Goal: Navigation & Orientation: Find specific page/section

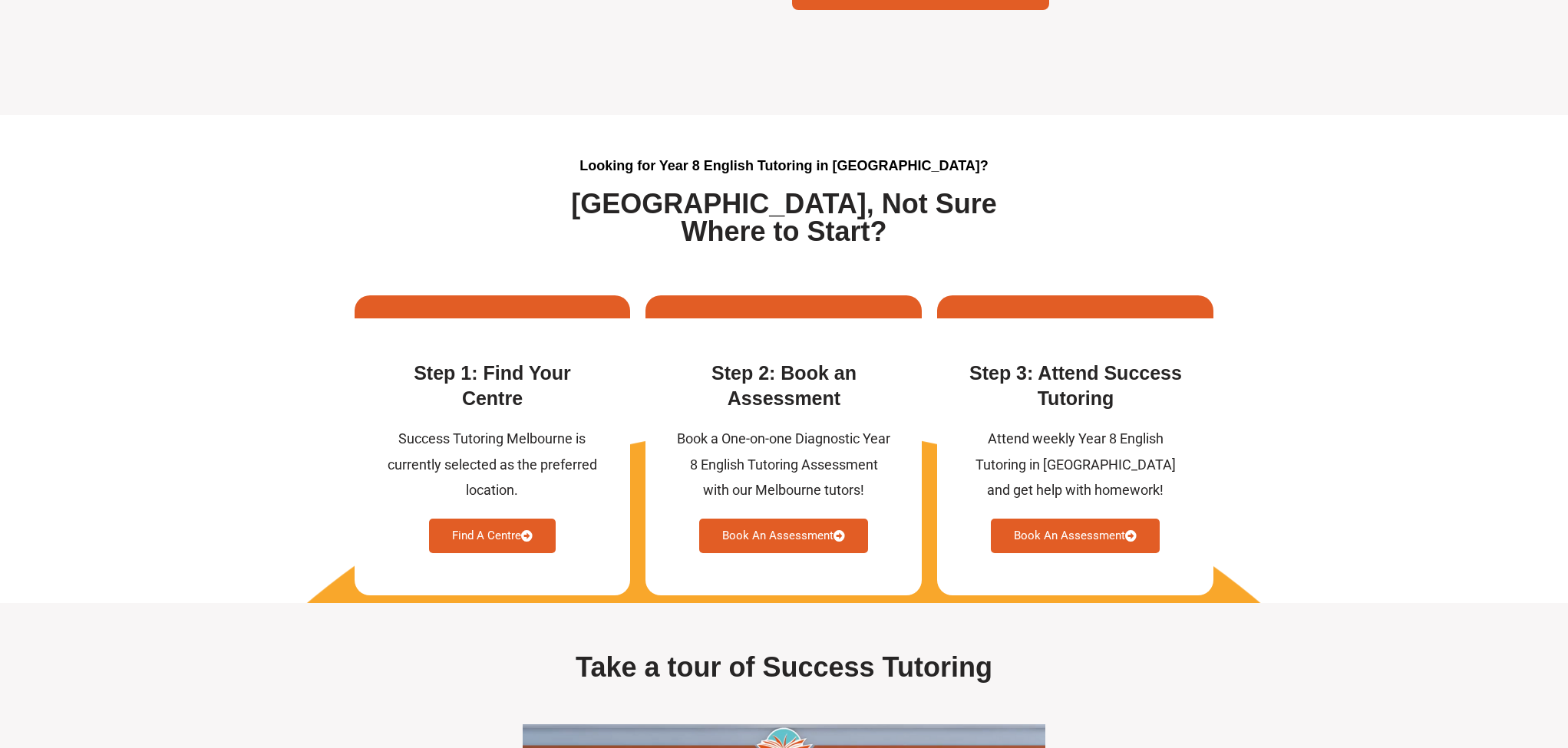
scroll to position [3818, 0]
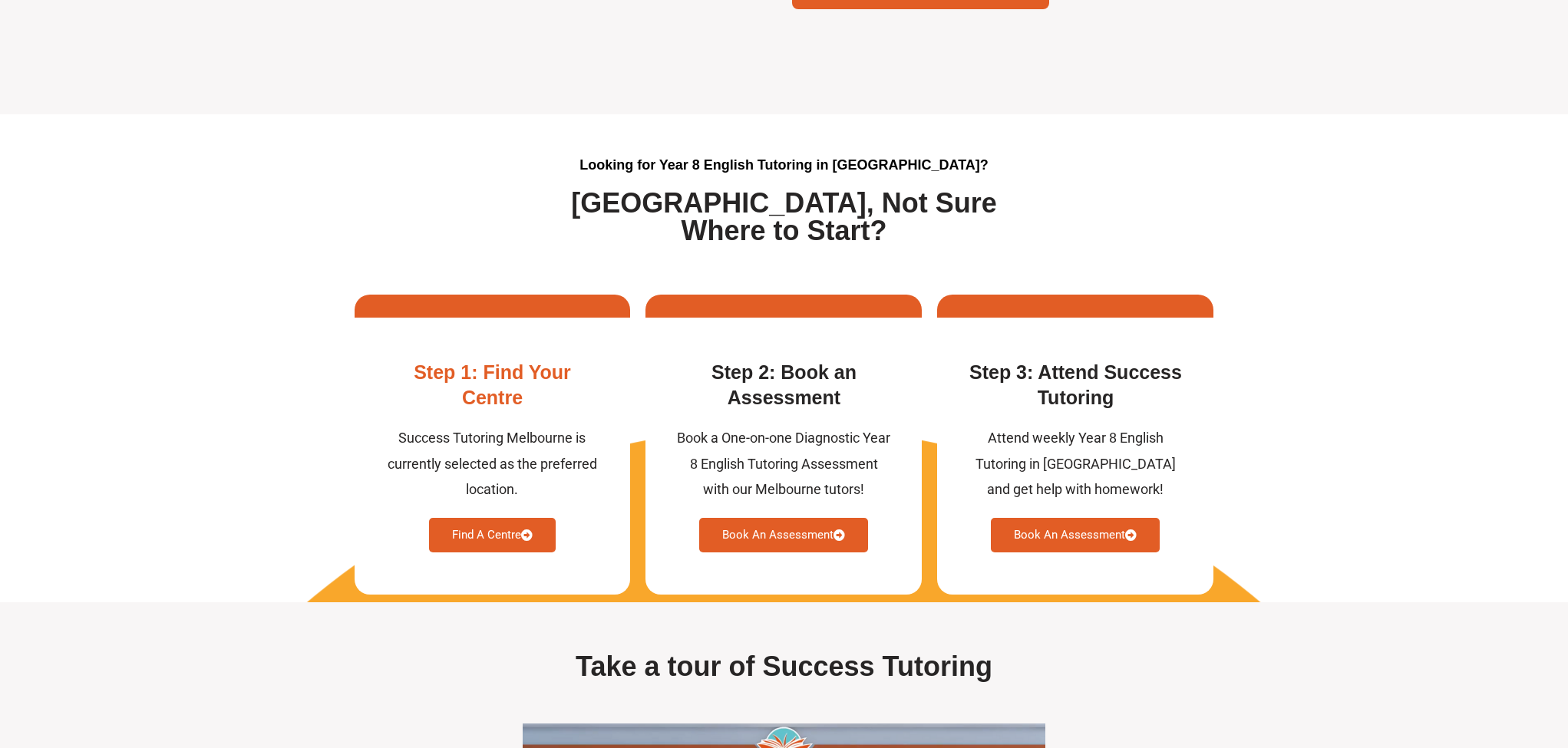
click at [480, 551] on link "Find A Centre" at bounding box center [493, 535] width 127 height 35
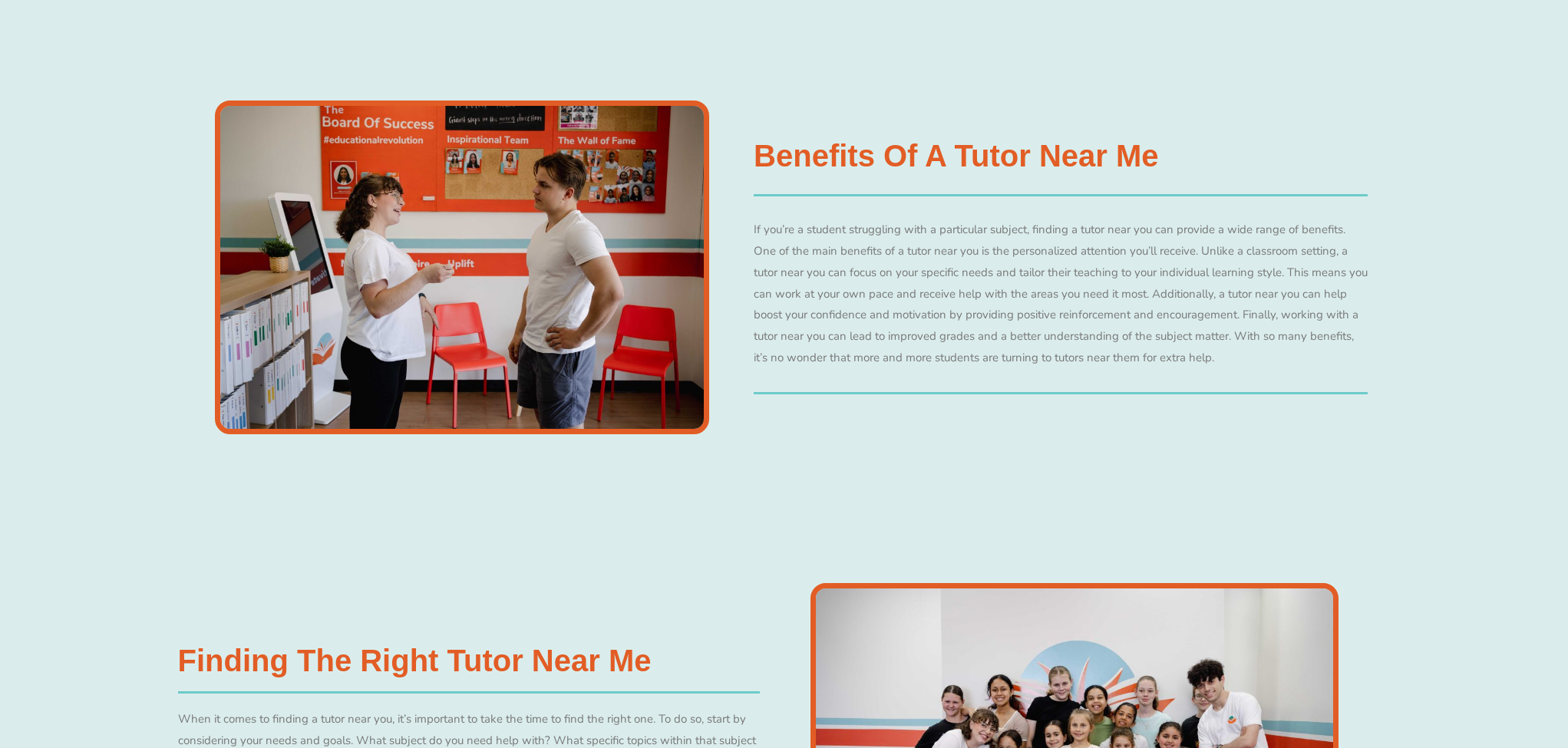
scroll to position [1676, 0]
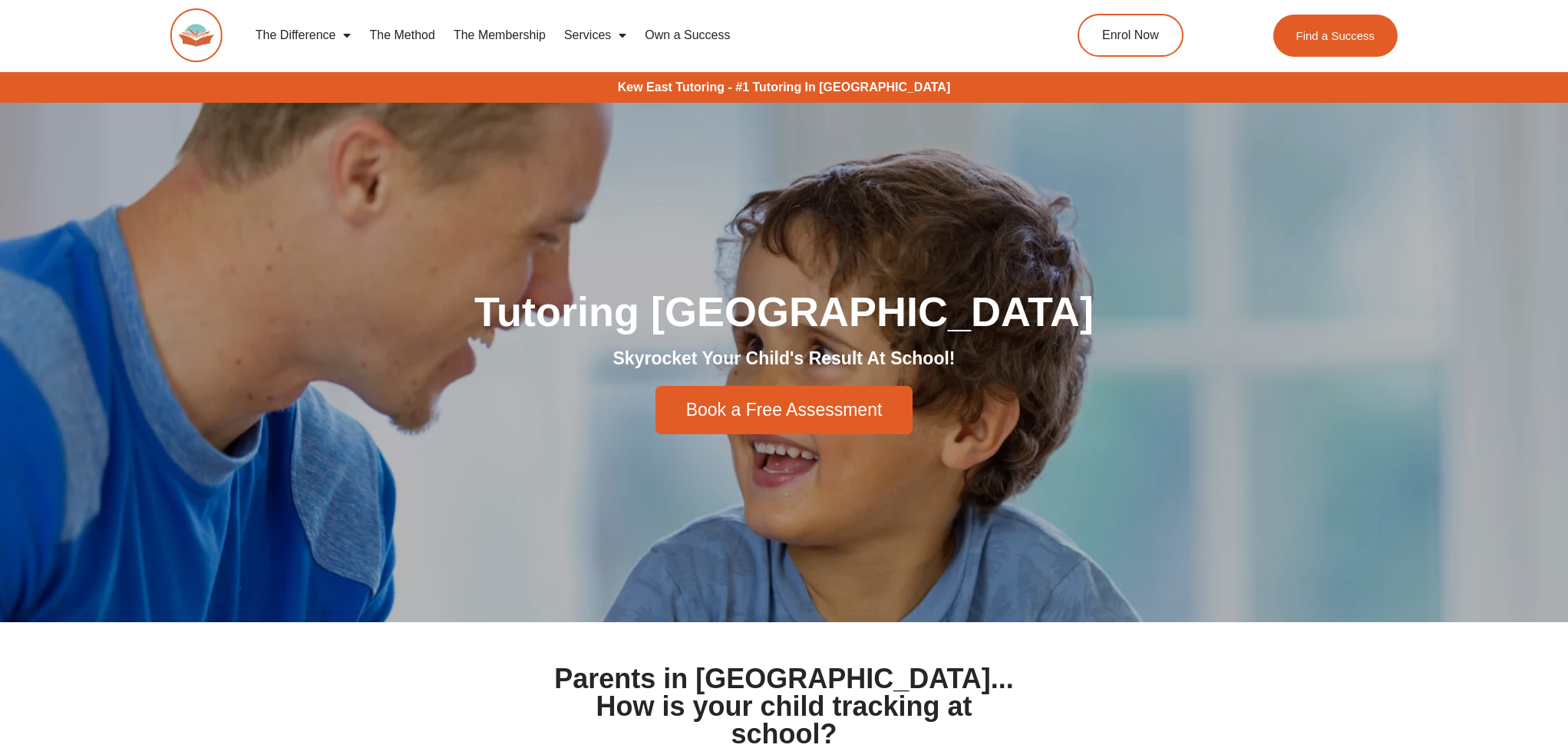
click at [400, 39] on link "The Method" at bounding box center [401, 35] width 83 height 35
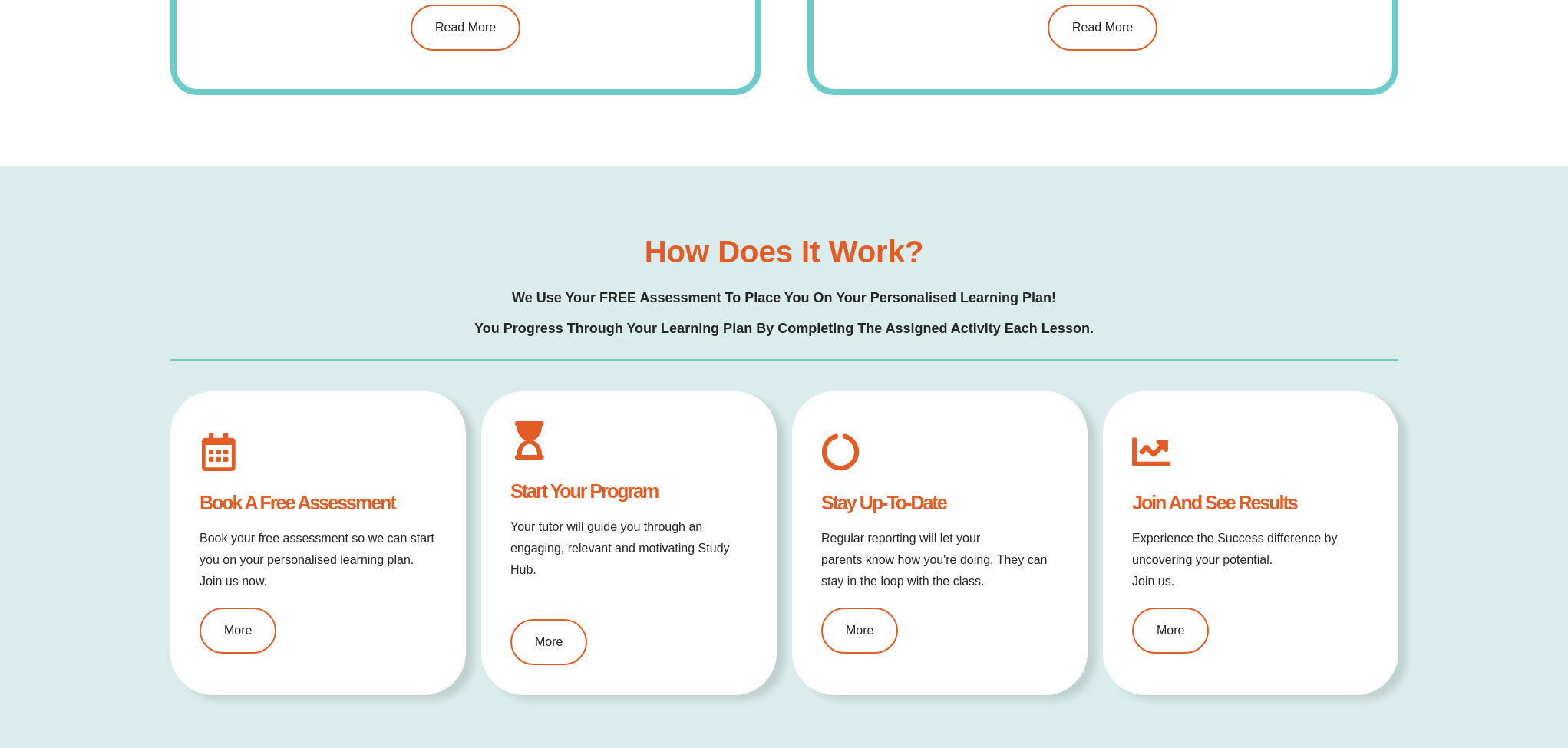
scroll to position [1666, 0]
